Goal: Task Accomplishment & Management: Manage account settings

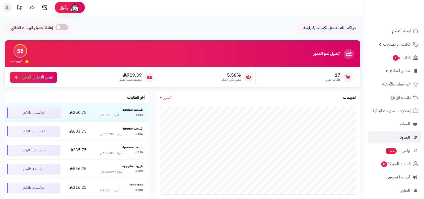
scroll to position [57, 0]
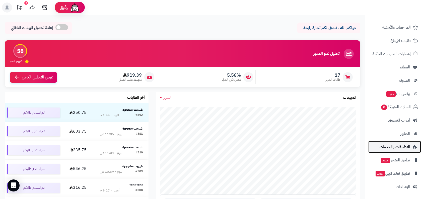
click at [390, 146] on span "التطبيقات والخدمات" at bounding box center [394, 146] width 30 height 7
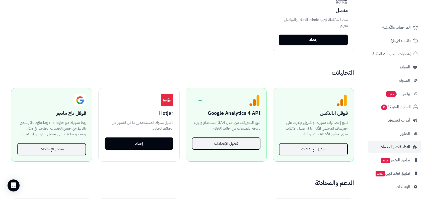
scroll to position [297, 0]
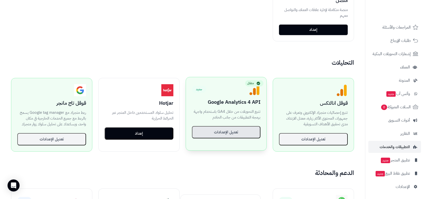
click at [232, 128] on button "تعديل الإعدادات" at bounding box center [226, 132] width 69 height 13
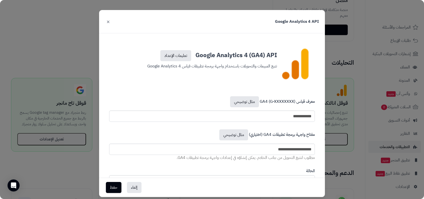
scroll to position [23, 0]
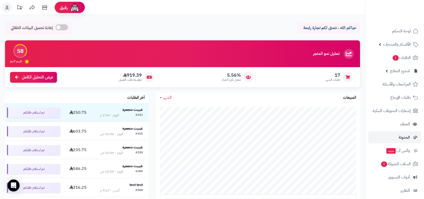
scroll to position [57, 0]
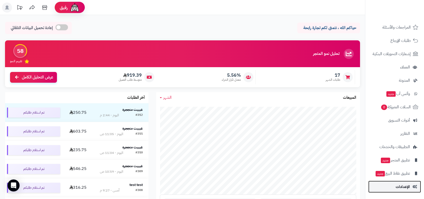
click at [394, 187] on link "الإعدادات" at bounding box center [394, 187] width 53 height 12
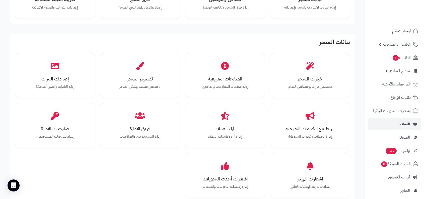
scroll to position [57, 0]
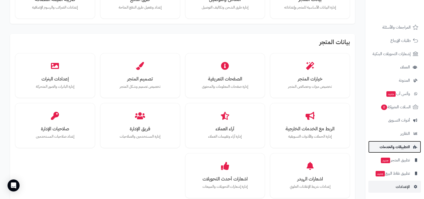
click at [390, 145] on span "التطبيقات والخدمات" at bounding box center [394, 146] width 30 height 7
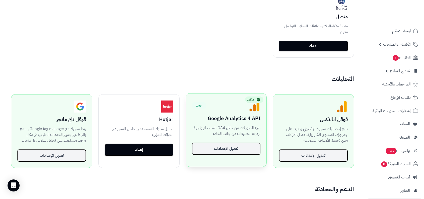
scroll to position [284, 0]
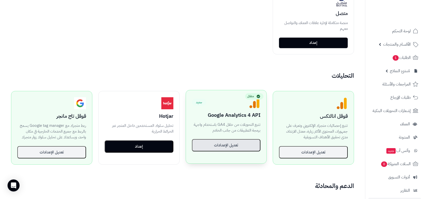
click at [233, 143] on button "تعديل الإعدادات" at bounding box center [226, 145] width 69 height 13
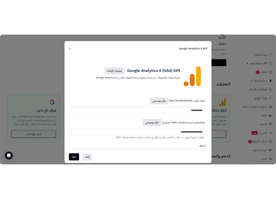
scroll to position [423, 0]
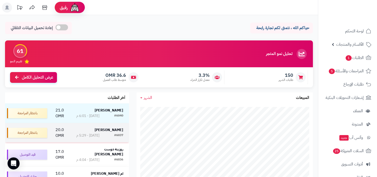
click at [115, 133] on div "#6037" at bounding box center [118, 135] width 9 height 5
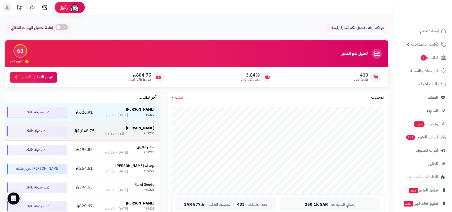
click at [146, 134] on div "#39230" at bounding box center [149, 133] width 11 height 5
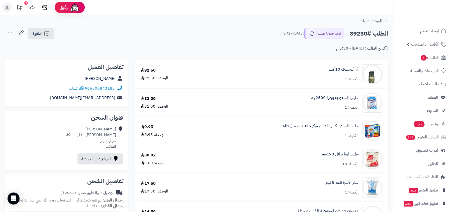
click at [10, 30] on icon at bounding box center [10, 33] width 10 height 10
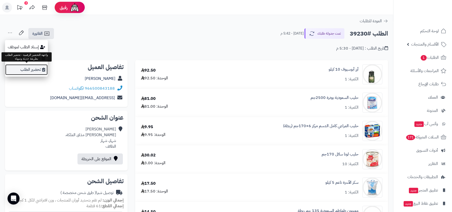
click at [38, 69] on link "تحضير الطلب" at bounding box center [26, 69] width 43 height 11
